Goal: Task Accomplishment & Management: Manage account settings

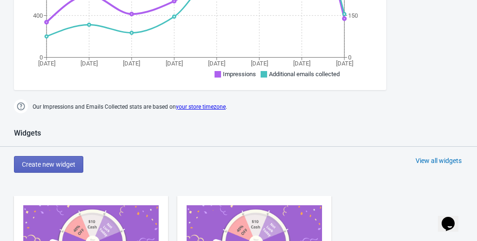
scroll to position [419, 0]
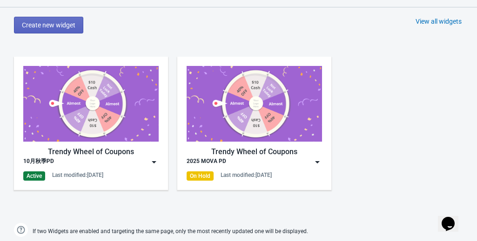
click at [40, 176] on div "Active" at bounding box center [34, 176] width 22 height 9
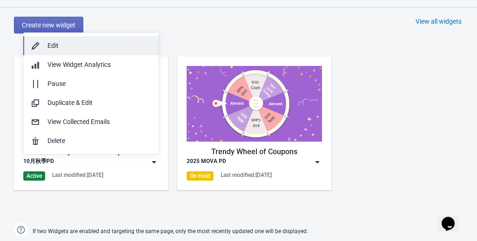
click at [60, 52] on button "Edit" at bounding box center [90, 45] width 135 height 19
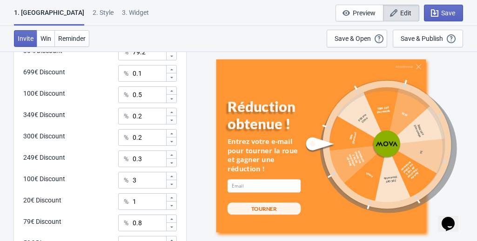
scroll to position [605, 0]
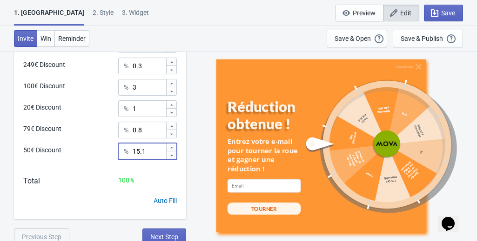
click at [137, 152] on input "15.1" at bounding box center [148, 151] width 33 height 17
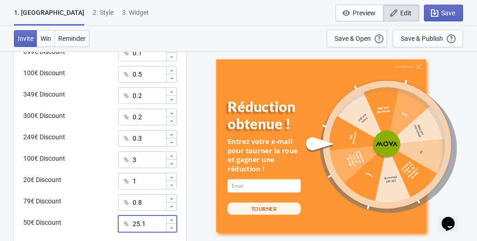
scroll to position [372, 0]
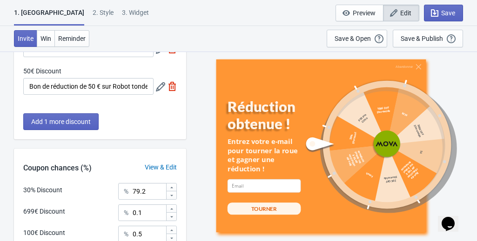
type input "25.1"
click at [133, 189] on input "79.2" at bounding box center [148, 191] width 33 height 17
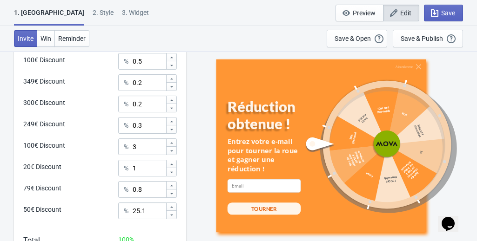
scroll to position [558, 0]
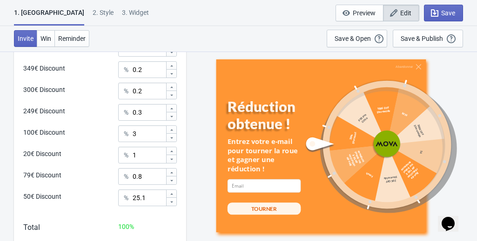
type input "69.2"
click at [134, 134] on input "3" at bounding box center [148, 134] width 33 height 17
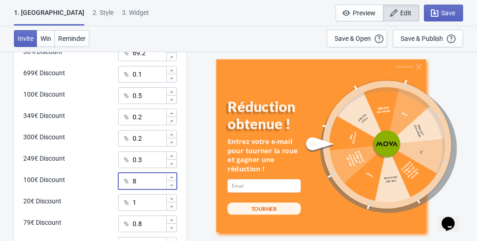
scroll to position [465, 0]
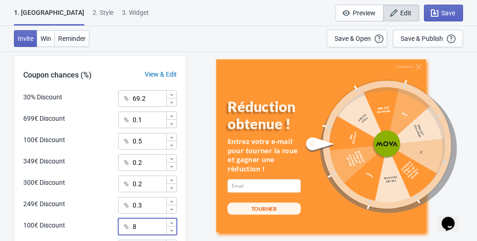
type input "8"
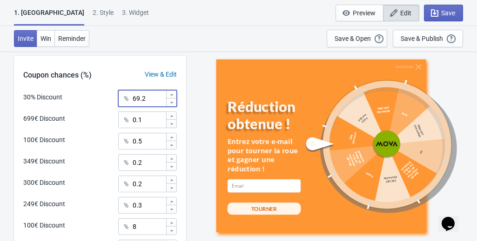
click at [137, 100] on input "69.2" at bounding box center [148, 98] width 33 height 17
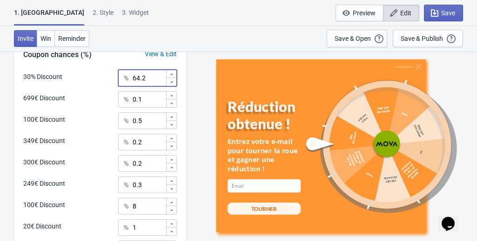
scroll to position [608, 0]
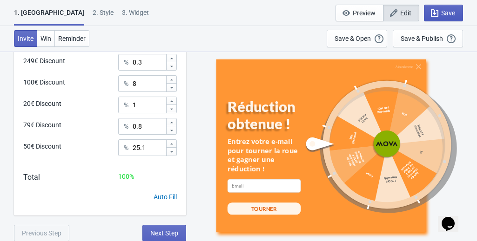
type input "64.2"
click at [438, 14] on icon "button" at bounding box center [434, 12] width 7 height 7
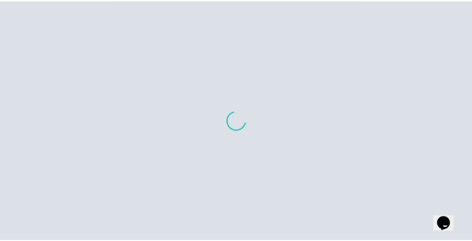
scroll to position [566, 0]
